Goal: Information Seeking & Learning: Learn about a topic

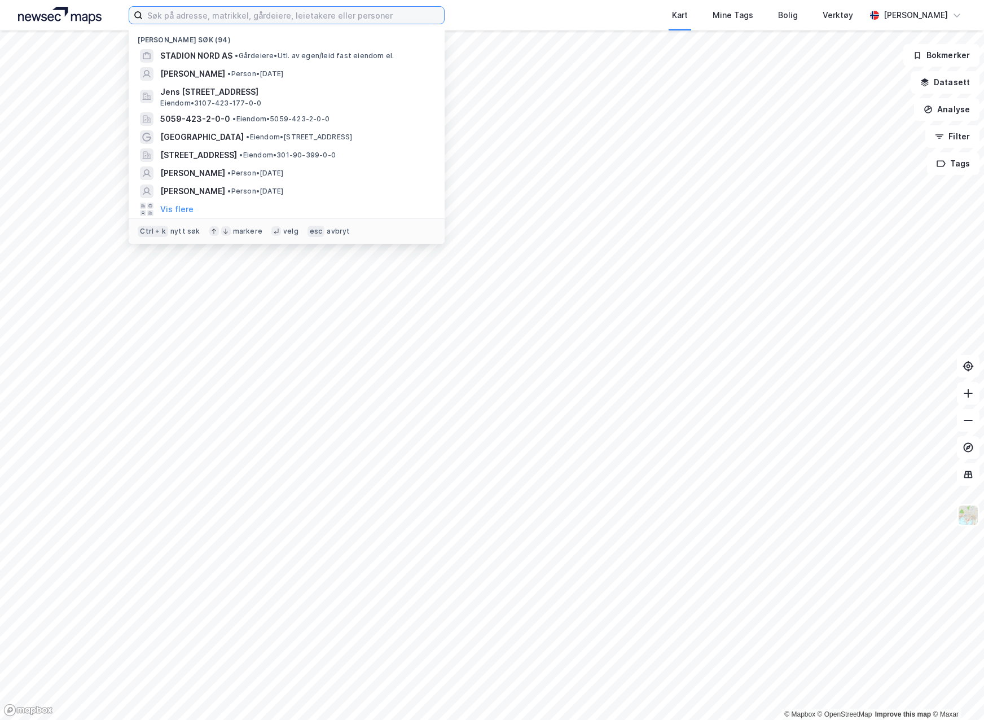
click at [263, 21] on input at bounding box center [293, 15] width 301 height 17
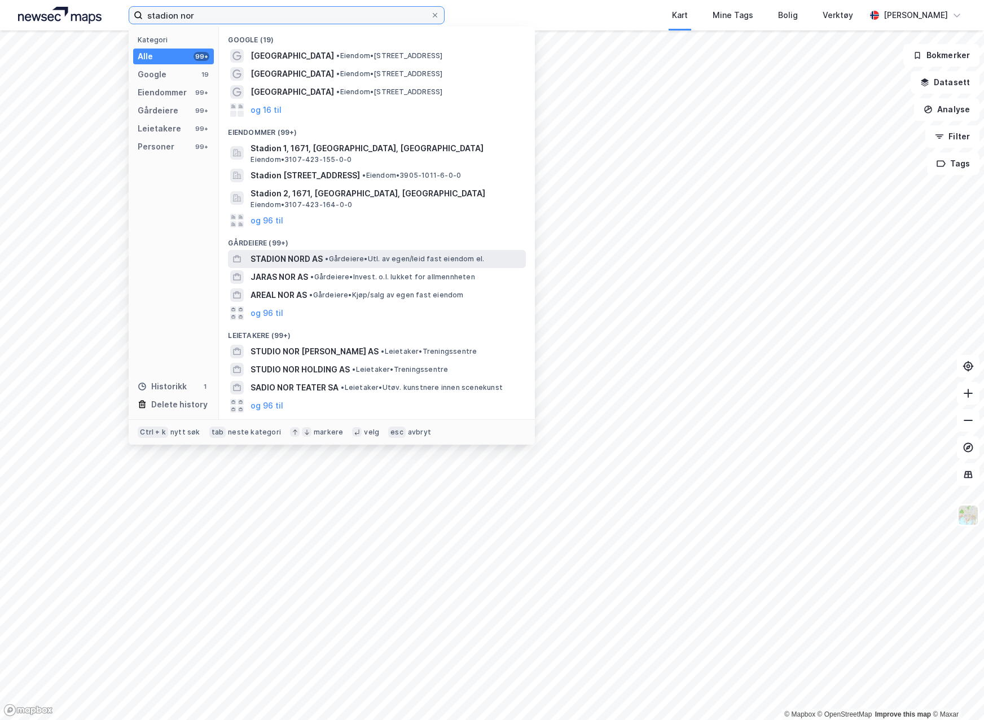
type input "stadion nor"
click at [328, 256] on span "•" at bounding box center [326, 258] width 3 height 8
